Goal: Information Seeking & Learning: Learn about a topic

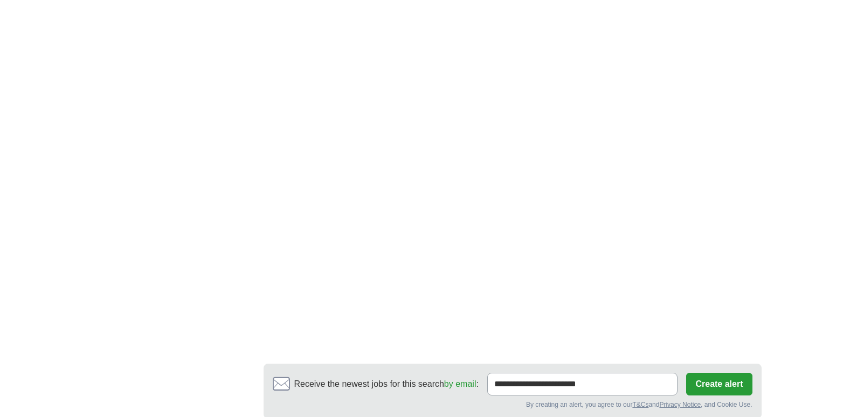
scroll to position [1941, 0]
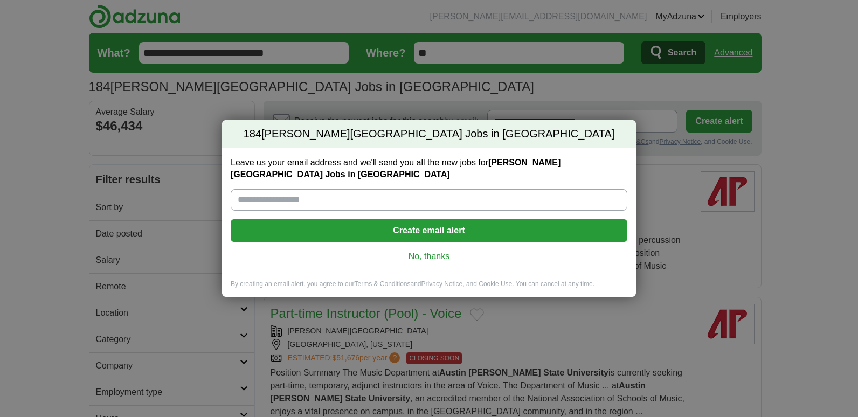
drag, startPoint x: 423, startPoint y: 256, endPoint x: 508, endPoint y: 266, distance: 86.4
click at [423, 255] on link "No, thanks" at bounding box center [429, 257] width 380 height 12
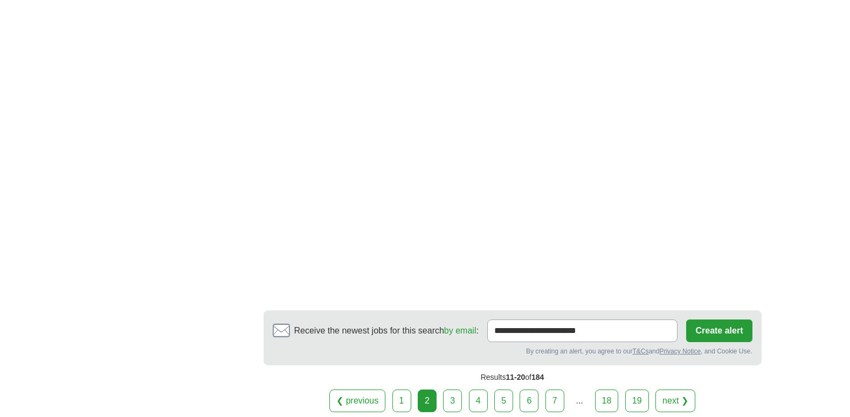
scroll to position [1941, 0]
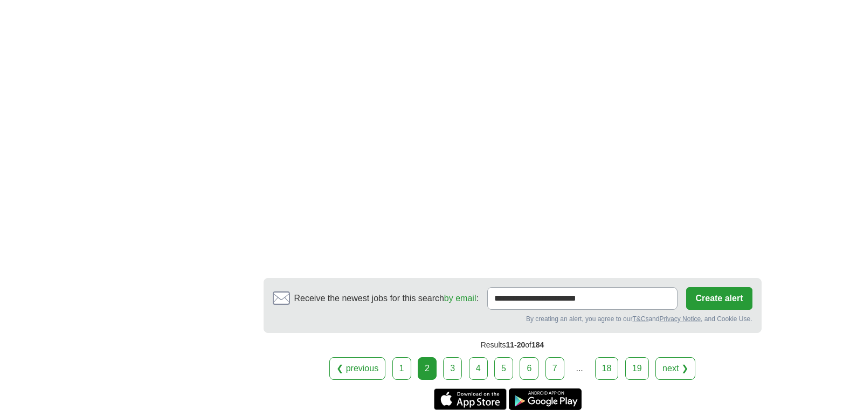
click at [675, 357] on link "next ❯" at bounding box center [676, 368] width 40 height 23
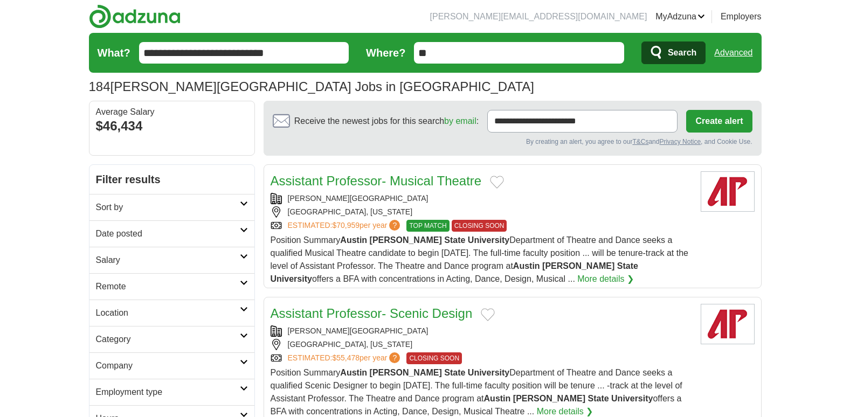
click at [244, 285] on icon at bounding box center [244, 282] width 8 height 5
click at [137, 315] on link "Remote jobs" at bounding box center [120, 312] width 49 height 9
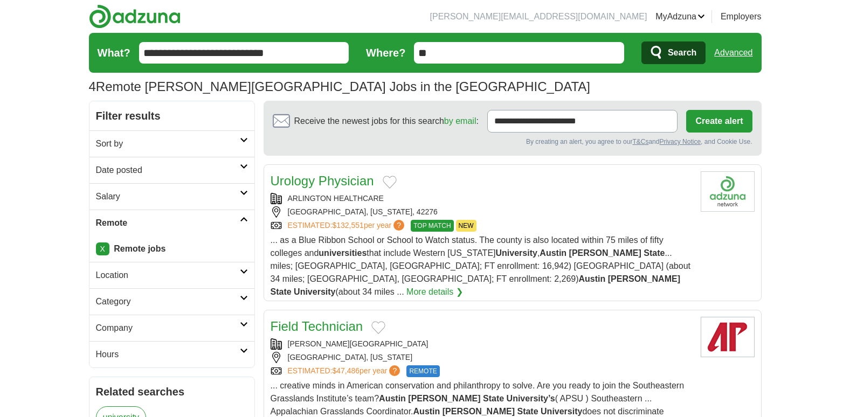
click at [243, 299] on icon at bounding box center [244, 297] width 8 height 5
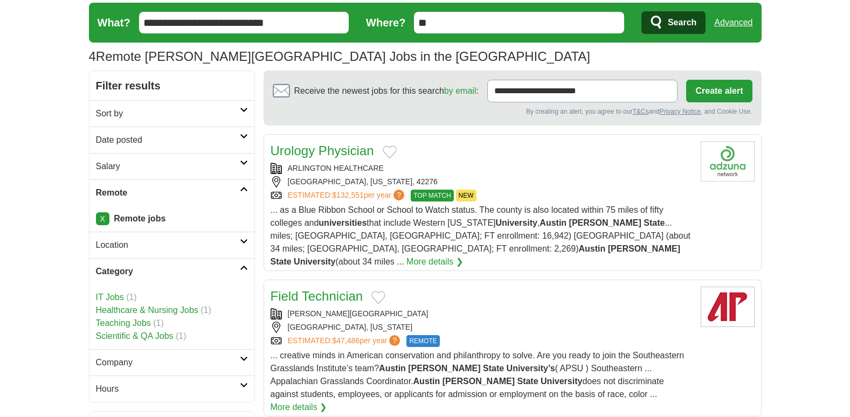
scroll to position [108, 0]
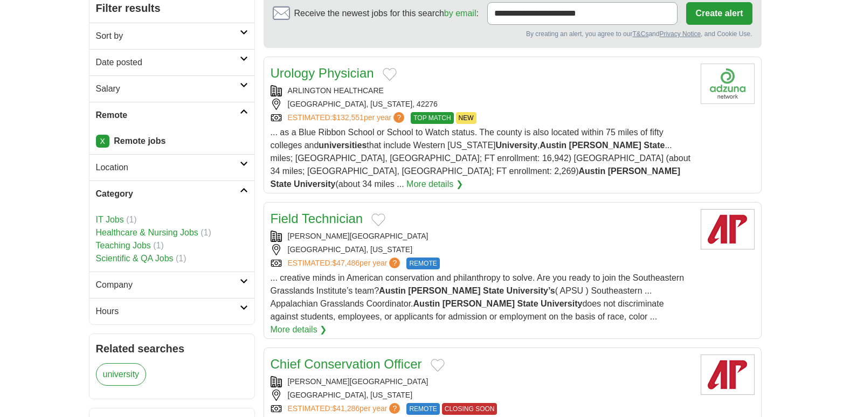
click at [244, 192] on icon at bounding box center [244, 190] width 8 height 5
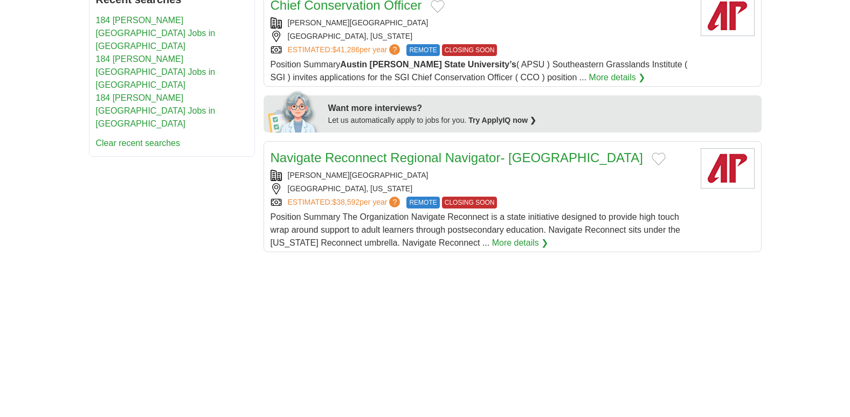
scroll to position [484, 0]
